Goal: Task Accomplishment & Management: Use online tool/utility

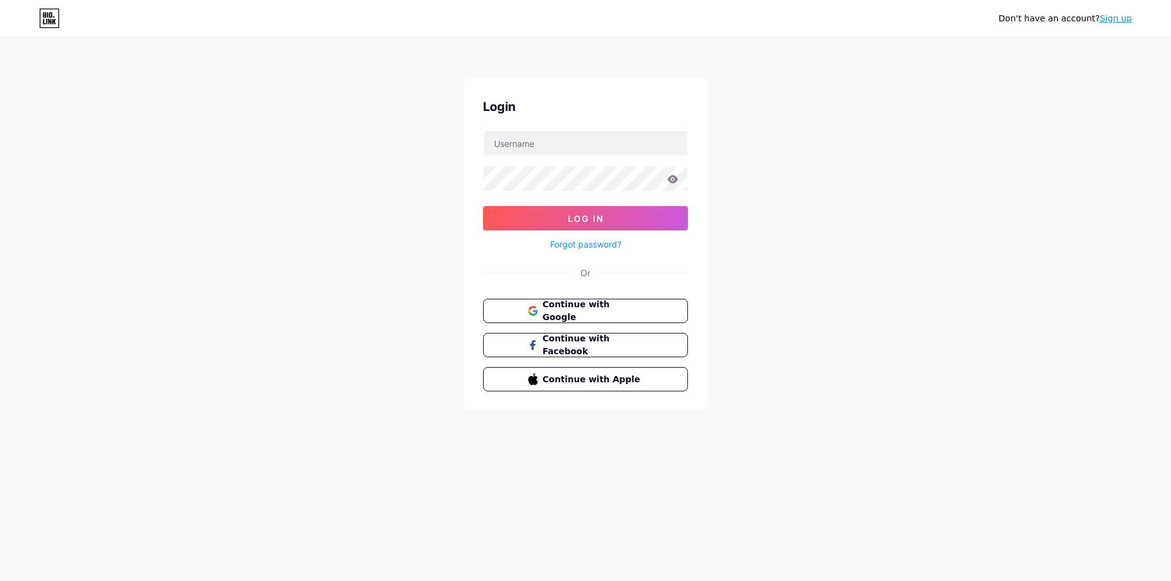
click at [570, 302] on button "Continue with Google" at bounding box center [585, 311] width 205 height 24
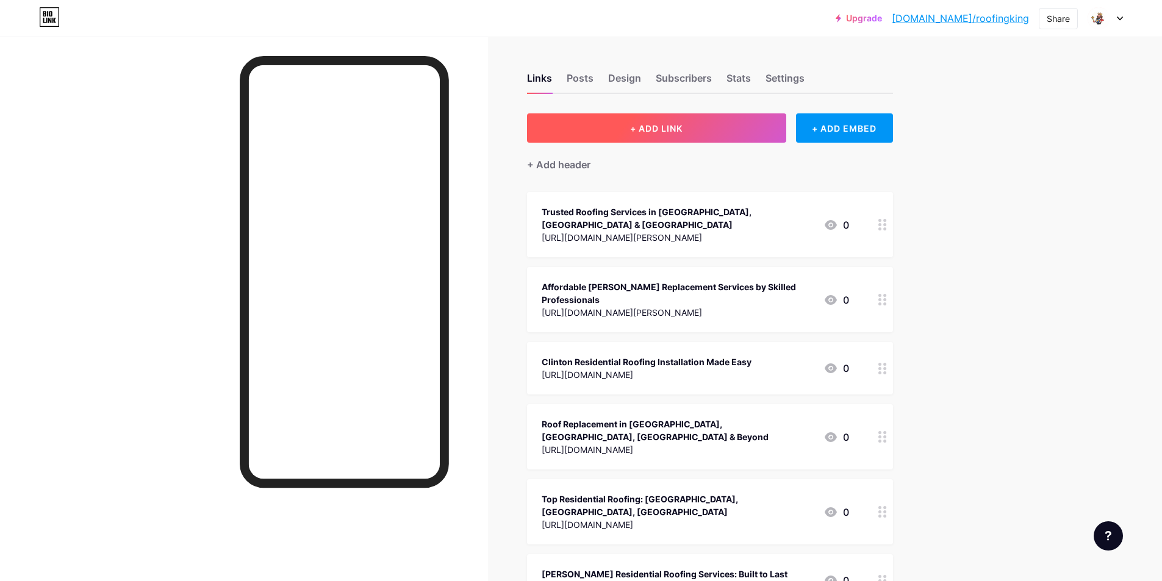
click at [640, 132] on span "+ ADD LINK" at bounding box center [656, 128] width 52 height 10
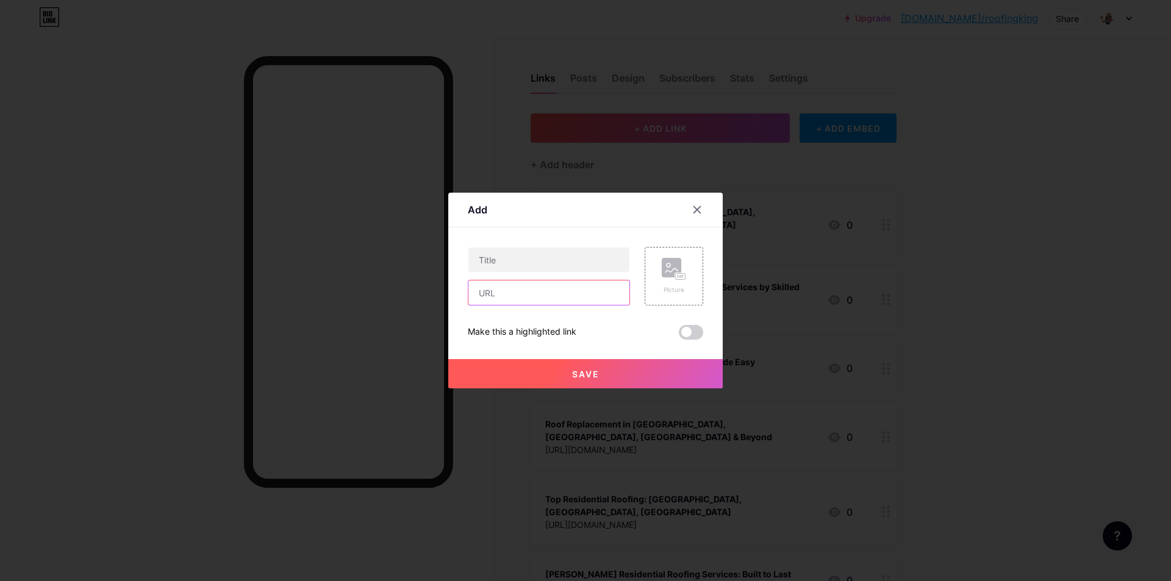
click at [508, 290] on input "text" at bounding box center [548, 293] width 161 height 24
paste input "https://the-roofing-king-usa.hashnode.dev/how-to-get-the-best-residential-insta…"
type input "https://the-roofing-king-usa.hashnode.dev/how-to-get-the-best-residential-insta…"
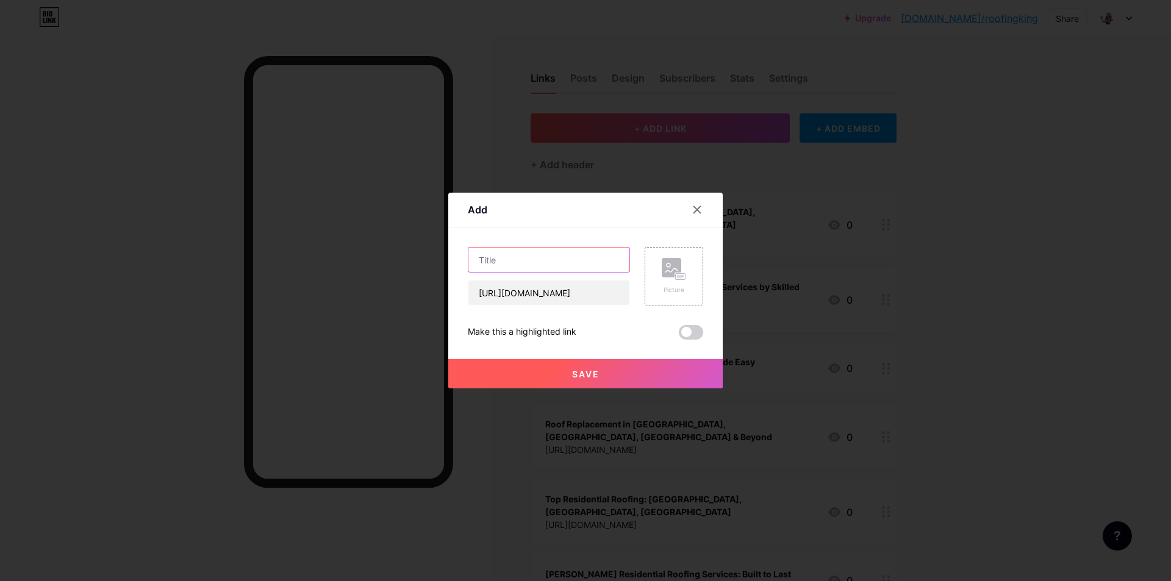
click at [511, 268] on input "text" at bounding box center [548, 260] width 161 height 24
paste input "How to Get the Best Residential Installation Service"
type input "How to Get the Best Residential Installation Service"
click at [689, 331] on span at bounding box center [691, 332] width 24 height 15
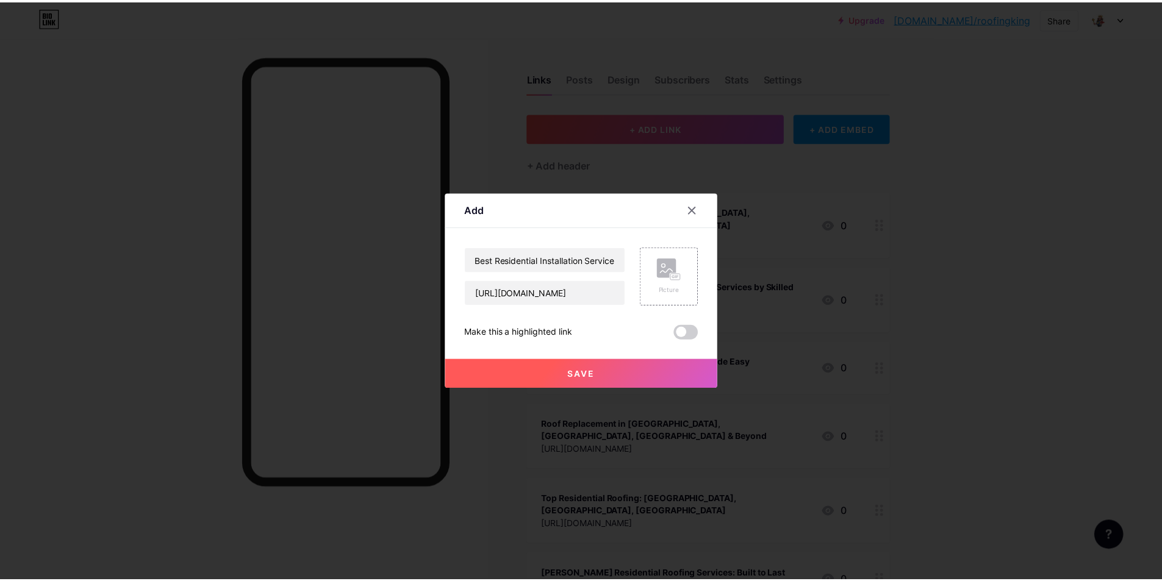
scroll to position [0, 0]
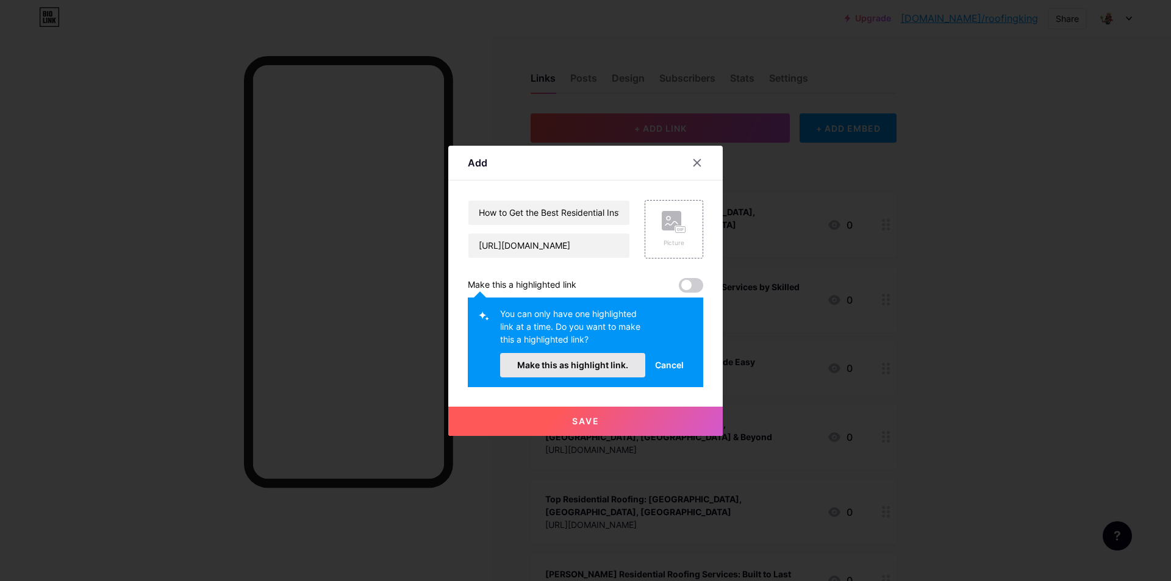
click at [605, 368] on span "Make this as highlight link." at bounding box center [572, 365] width 111 height 10
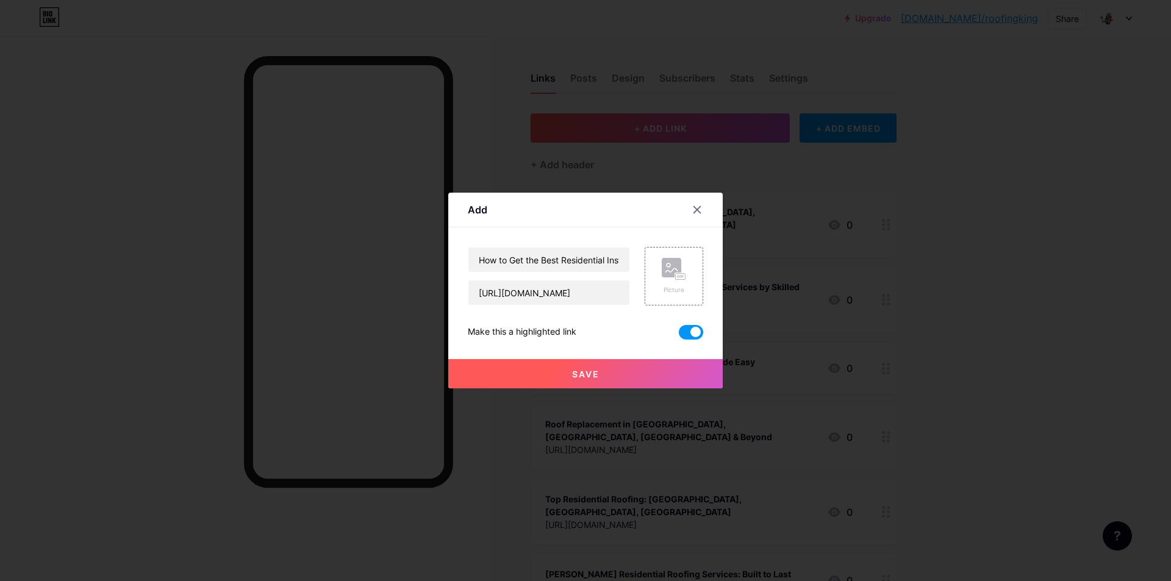
click at [585, 376] on span "Save" at bounding box center [585, 374] width 27 height 10
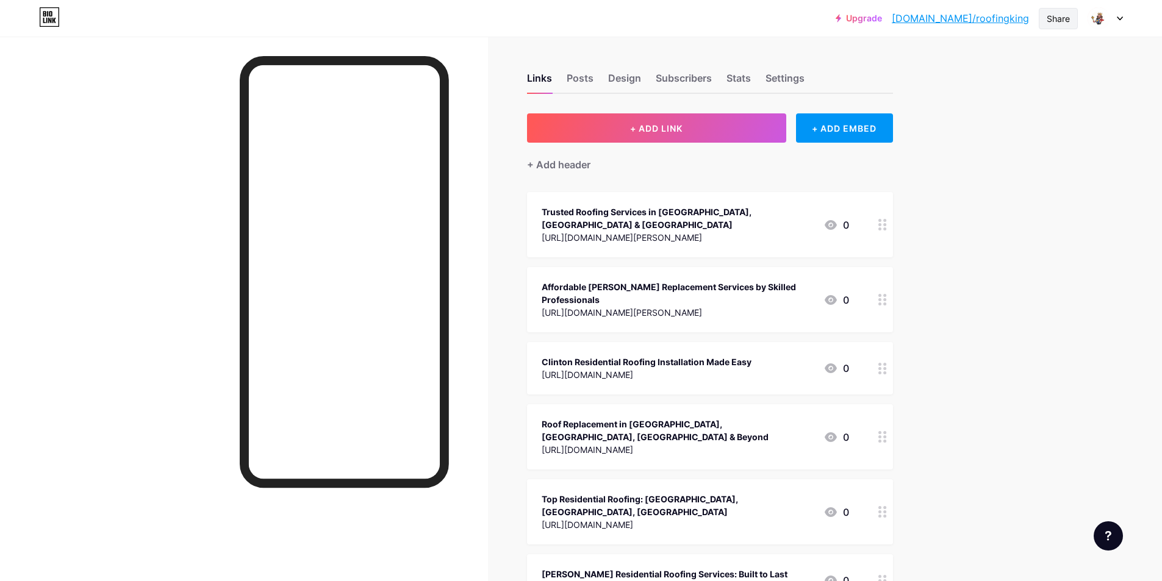
click at [1056, 20] on div "Share" at bounding box center [1057, 18] width 23 height 13
click at [959, 64] on div "Copy link" at bounding box center [956, 62] width 45 height 15
